Goal: Check status: Check status

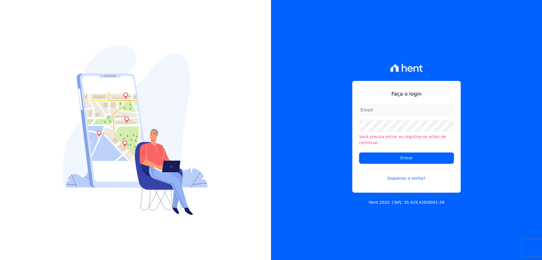
type input "melissa.oliveira@cesariengenharia.com.br"
click at [373, 152] on input "Entrar" at bounding box center [406, 157] width 95 height 11
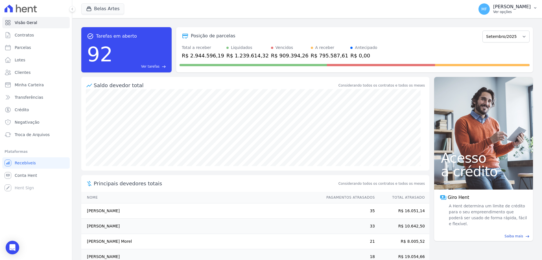
click at [524, 10] on p "Ver opções" at bounding box center [512, 12] width 38 height 5
click at [519, 9] on p "[PERSON_NAME]" at bounding box center [512, 7] width 38 height 6
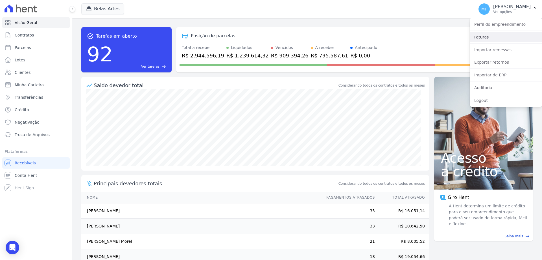
click at [483, 36] on link "Faturas" at bounding box center [506, 37] width 72 height 10
click at [484, 36] on link "Faturas" at bounding box center [506, 37] width 72 height 10
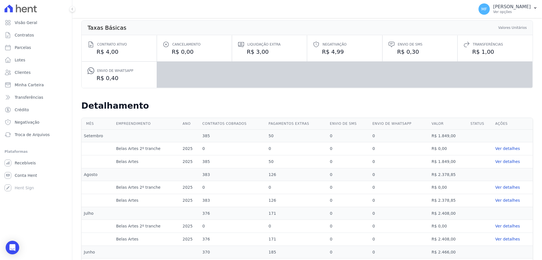
scroll to position [85, 0]
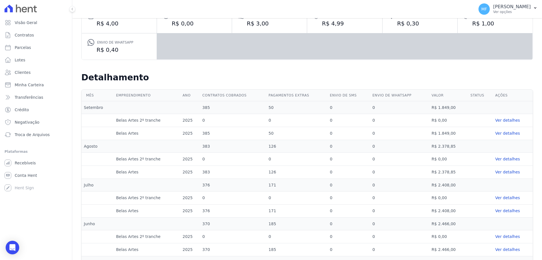
click at [501, 133] on link "Ver detalhes" at bounding box center [512, 133] width 35 height 6
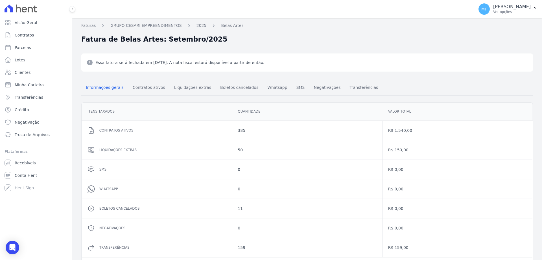
scroll to position [26, 0]
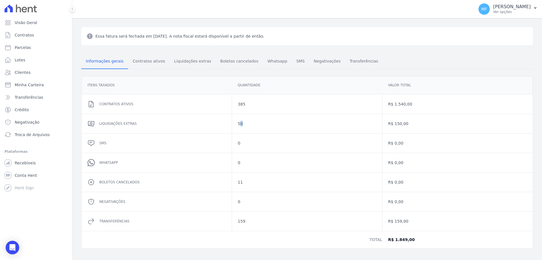
drag, startPoint x: 238, startPoint y: 123, endPoint x: 265, endPoint y: 123, distance: 27.1
click at [251, 123] on dd "50" at bounding box center [307, 124] width 139 height 6
click at [270, 123] on dd "50" at bounding box center [307, 124] width 139 height 6
drag, startPoint x: 236, startPoint y: 181, endPoint x: 242, endPoint y: 181, distance: 5.9
click at [242, 181] on div "11" at bounding box center [307, 181] width 150 height 19
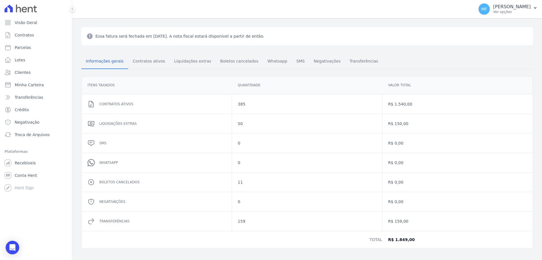
click at [408, 176] on div "R$ 0,00" at bounding box center [458, 181] width 150 height 19
drag, startPoint x: 237, startPoint y: 221, endPoint x: 247, endPoint y: 221, distance: 9.3
click at [247, 221] on dd "159" at bounding box center [307, 221] width 139 height 6
click at [267, 220] on dd "159" at bounding box center [307, 221] width 139 height 6
drag, startPoint x: 238, startPoint y: 221, endPoint x: 241, endPoint y: 221, distance: 3.4
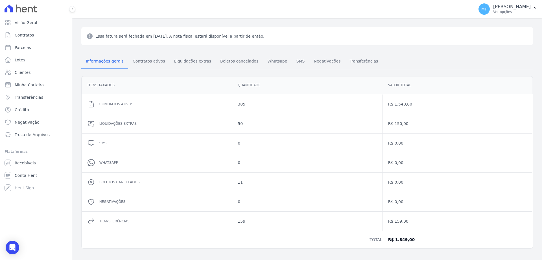
click at [240, 221] on dd "159" at bounding box center [307, 221] width 139 height 6
click at [243, 221] on dd "159" at bounding box center [307, 221] width 139 height 6
click at [245, 221] on dd "159" at bounding box center [307, 221] width 139 height 6
